Goal: Obtain resource: Obtain resource

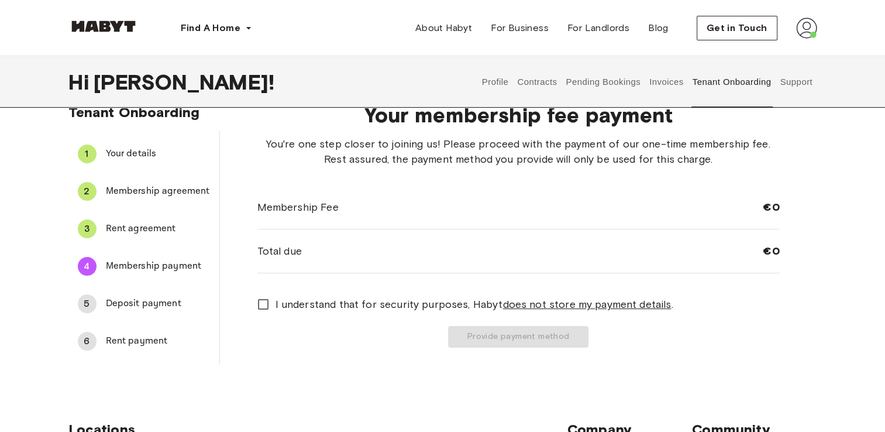
scroll to position [62, 0]
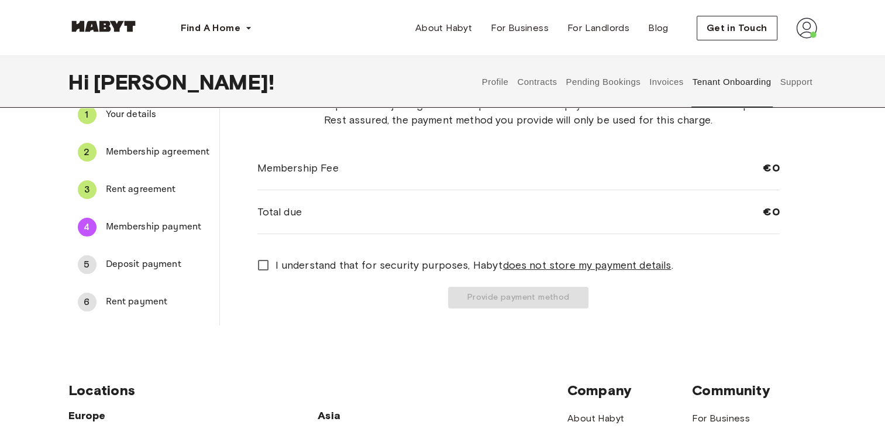
click at [143, 250] on div "5 Deposit payment" at bounding box center [143, 264] width 151 height 28
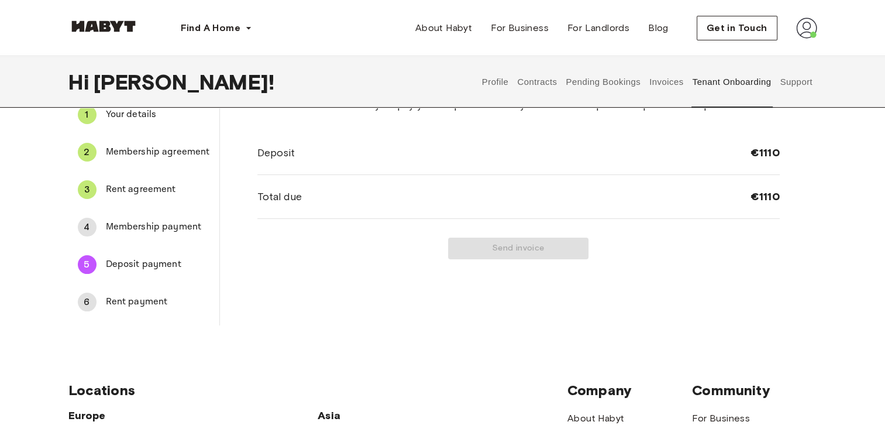
click at [148, 221] on span "Membership payment" at bounding box center [158, 227] width 104 height 14
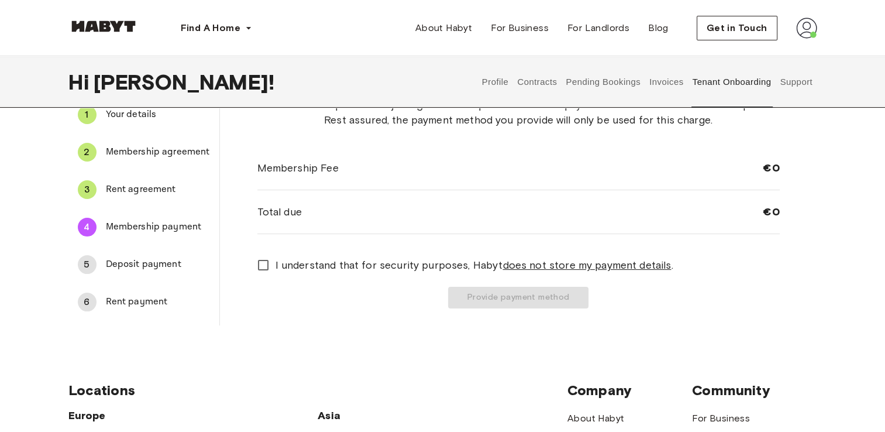
click at [150, 184] on span "Rent agreement" at bounding box center [158, 190] width 104 height 14
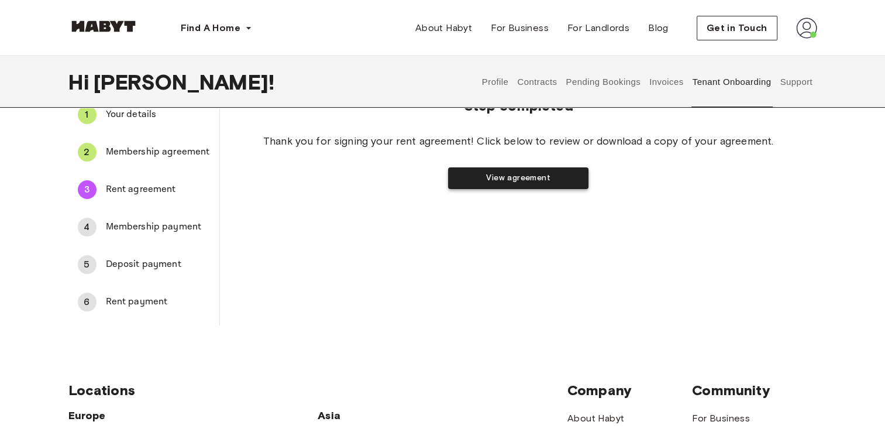
click at [487, 177] on button "View agreement" at bounding box center [518, 178] width 140 height 22
click at [84, 301] on div "6" at bounding box center [87, 302] width 19 height 19
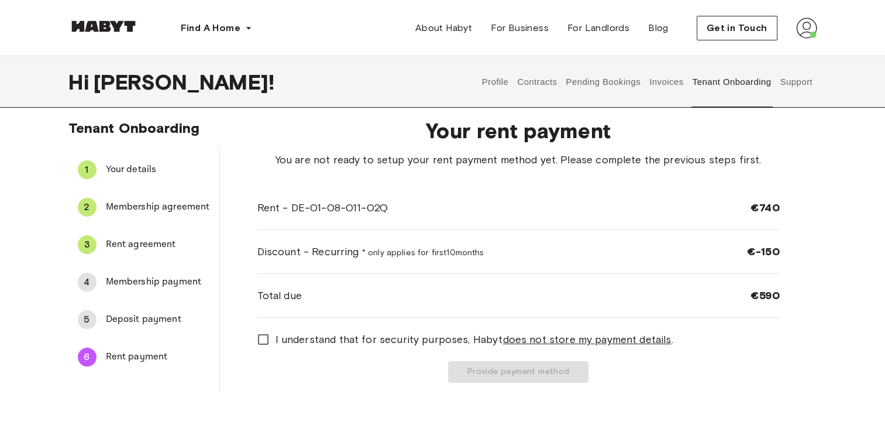
scroll to position [0, 0]
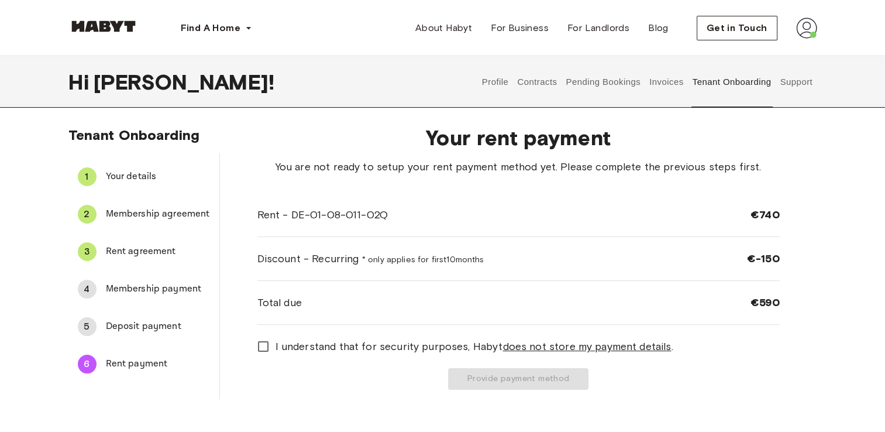
click at [146, 326] on span "Deposit payment" at bounding box center [158, 326] width 104 height 14
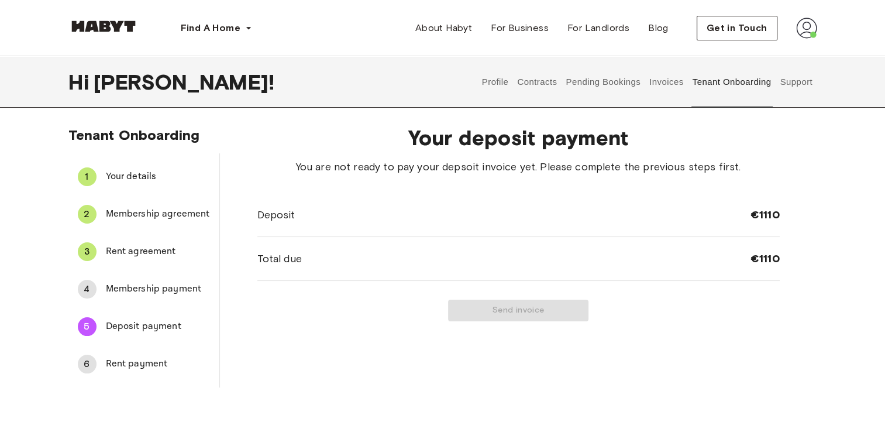
click at [150, 287] on span "Membership payment" at bounding box center [158, 289] width 104 height 14
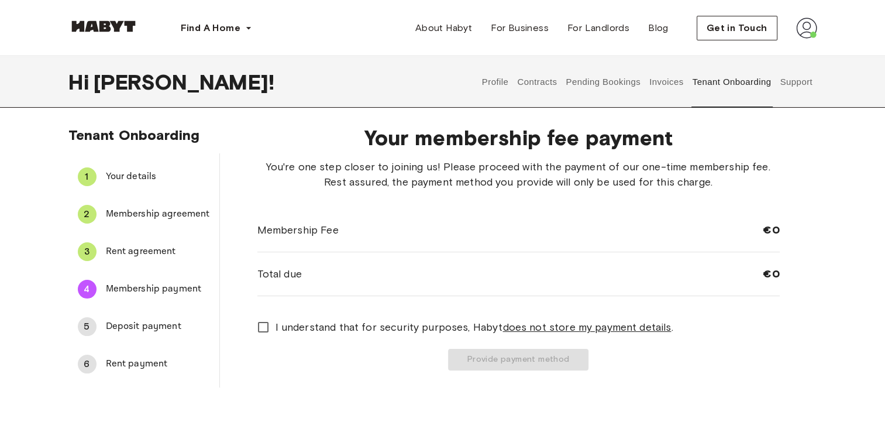
click at [153, 248] on span "Rent agreement" at bounding box center [158, 252] width 104 height 14
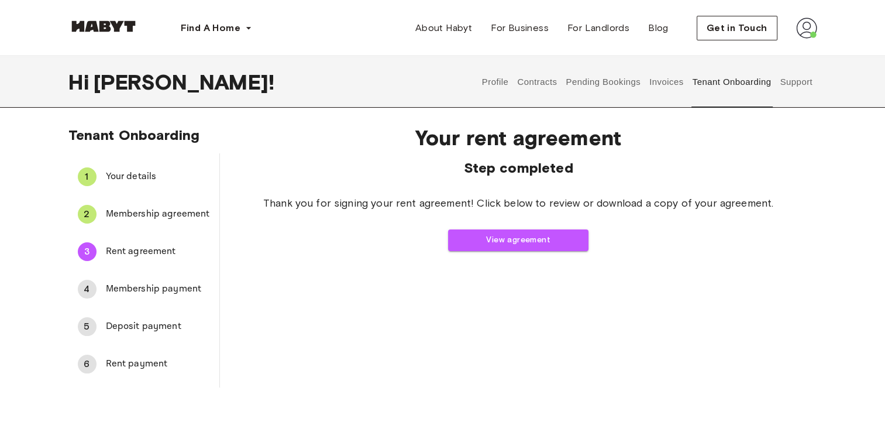
click at [157, 209] on span "Membership agreement" at bounding box center [158, 214] width 104 height 14
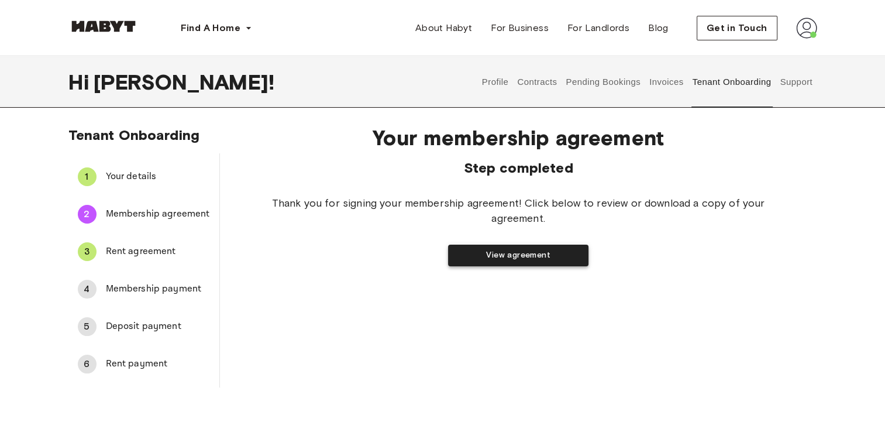
click at [497, 256] on button "View agreement" at bounding box center [518, 256] width 140 height 22
